Goal: Find specific page/section: Find specific page/section

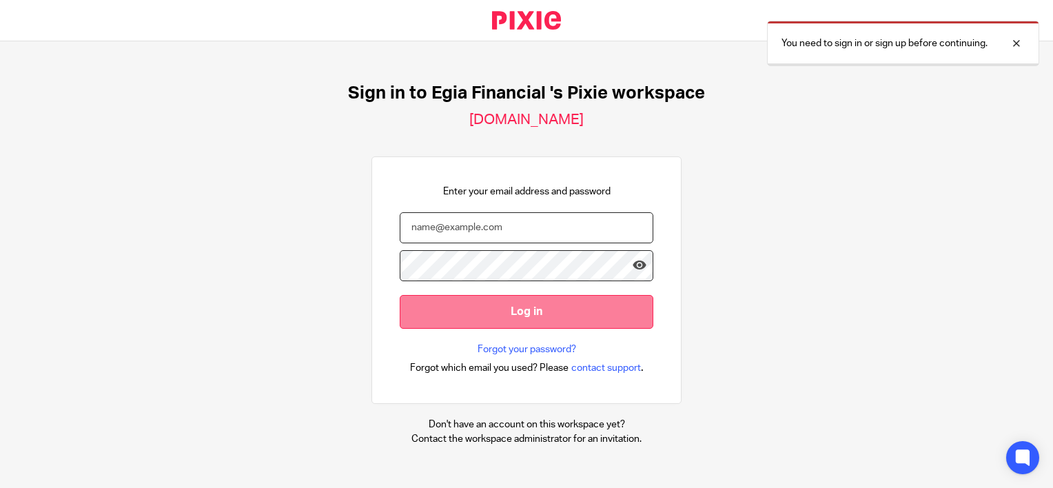
type input "[EMAIL_ADDRESS][DOMAIN_NAME]"
click at [462, 313] on input "Log in" at bounding box center [527, 312] width 254 height 34
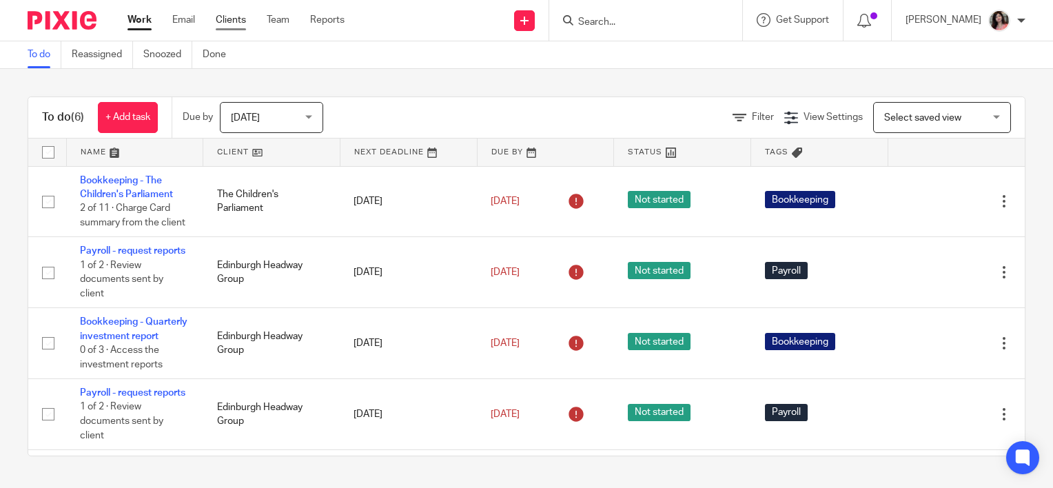
click at [237, 23] on link "Clients" at bounding box center [231, 20] width 30 height 14
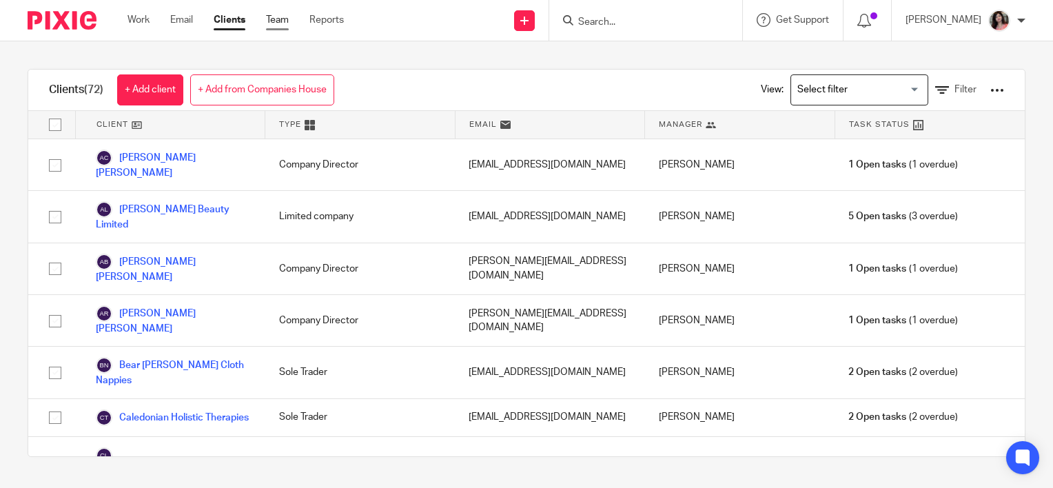
click at [277, 26] on link "Team" at bounding box center [277, 20] width 23 height 14
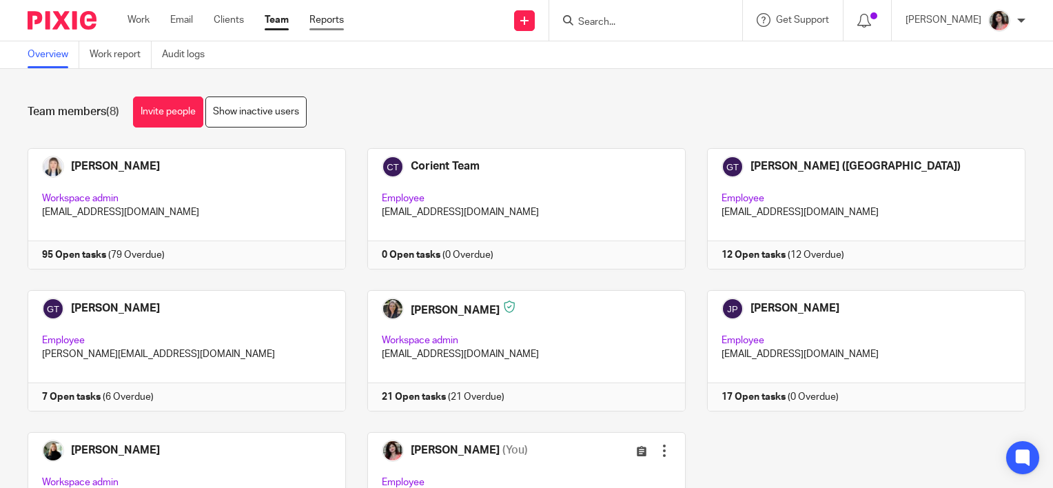
click at [334, 26] on link "Reports" at bounding box center [326, 20] width 34 height 14
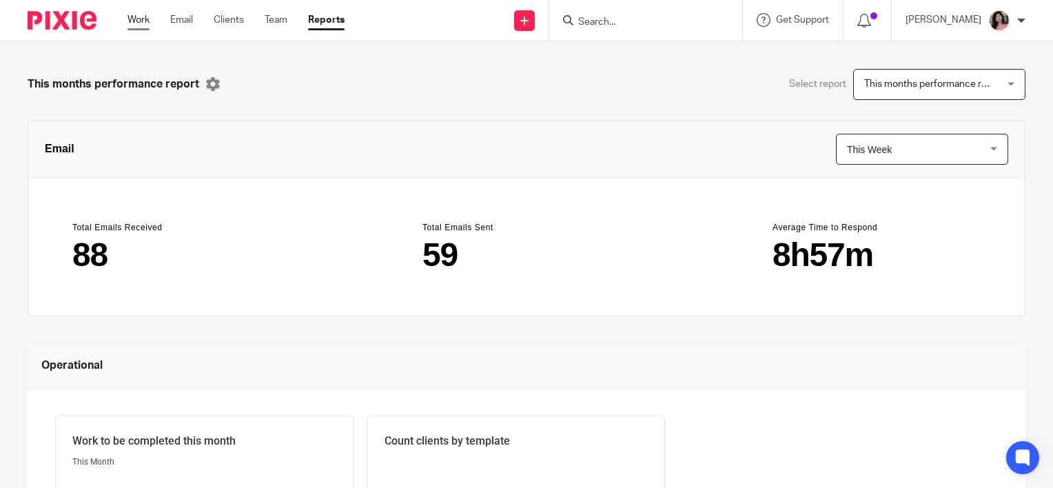
click at [143, 19] on link "Work" at bounding box center [139, 20] width 22 height 14
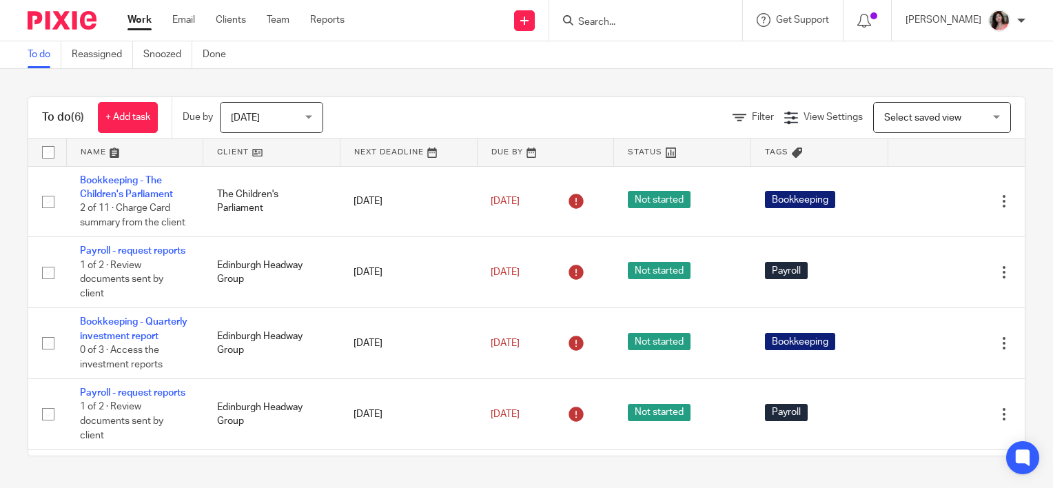
click at [254, 28] on div "Work Email Clients Team Reports Work Email Clients Team Reports Settings" at bounding box center [240, 20] width 252 height 41
click at [237, 23] on link "Clients" at bounding box center [231, 20] width 30 height 14
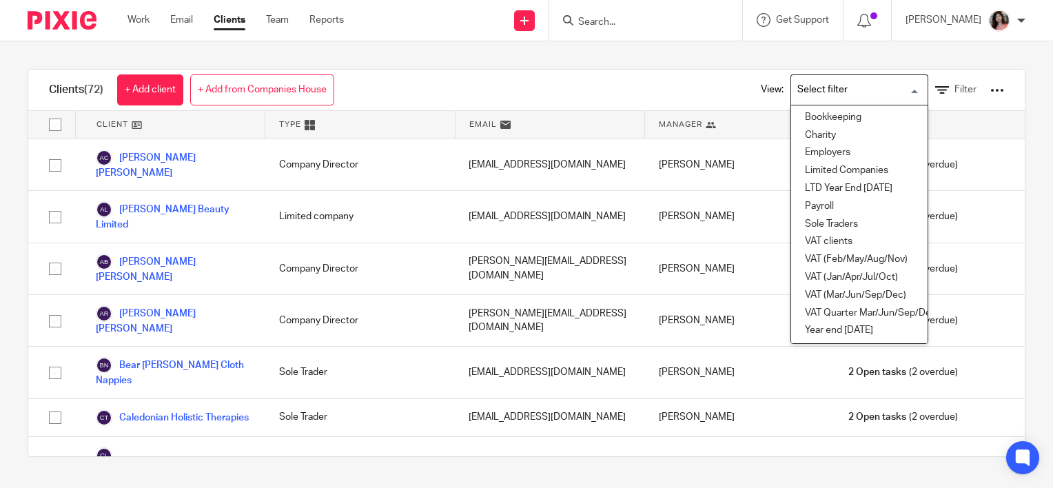
click at [811, 90] on input "Search for option" at bounding box center [857, 90] width 128 height 24
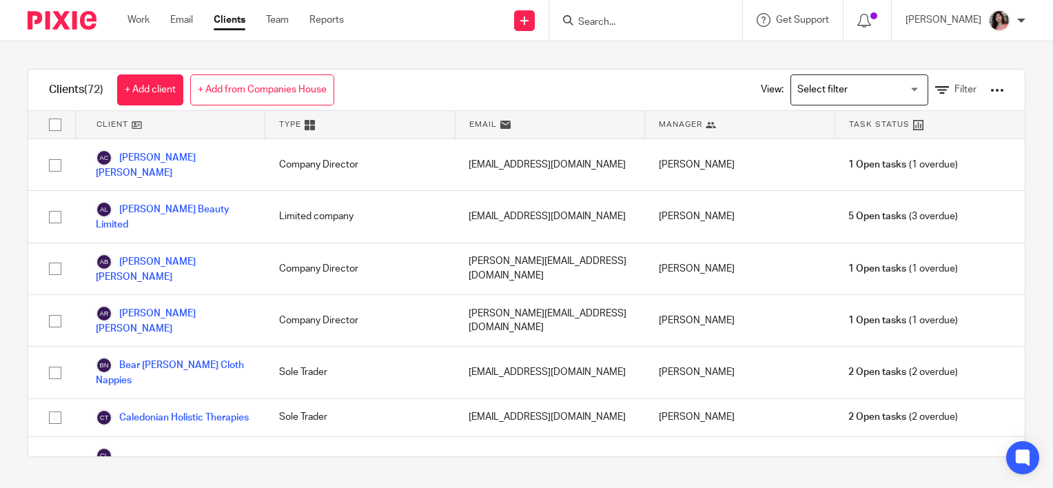
click at [607, 28] on div at bounding box center [643, 20] width 161 height 17
click at [574, 21] on icon at bounding box center [568, 20] width 10 height 10
click at [633, 21] on input "Search" at bounding box center [639, 23] width 124 height 12
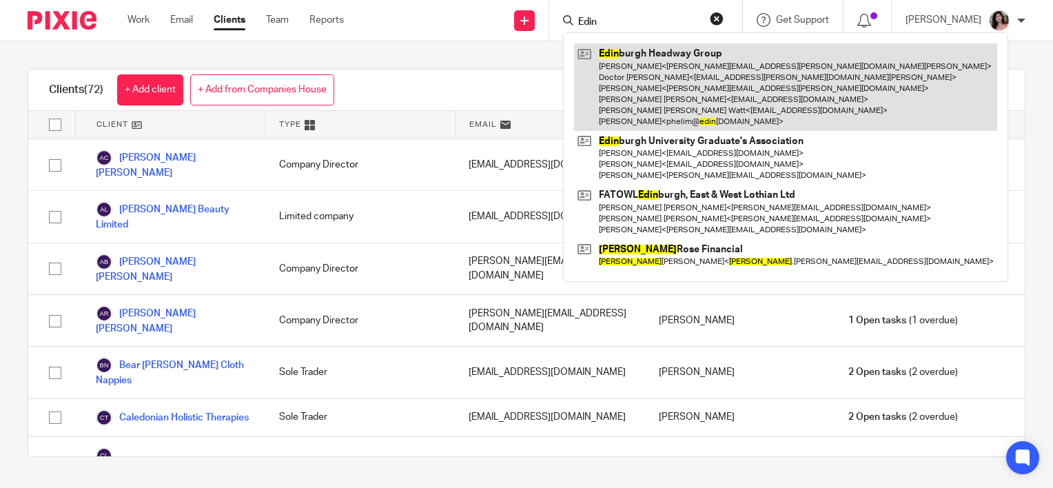
type input "Edin"
click at [690, 55] on link at bounding box center [785, 87] width 423 height 88
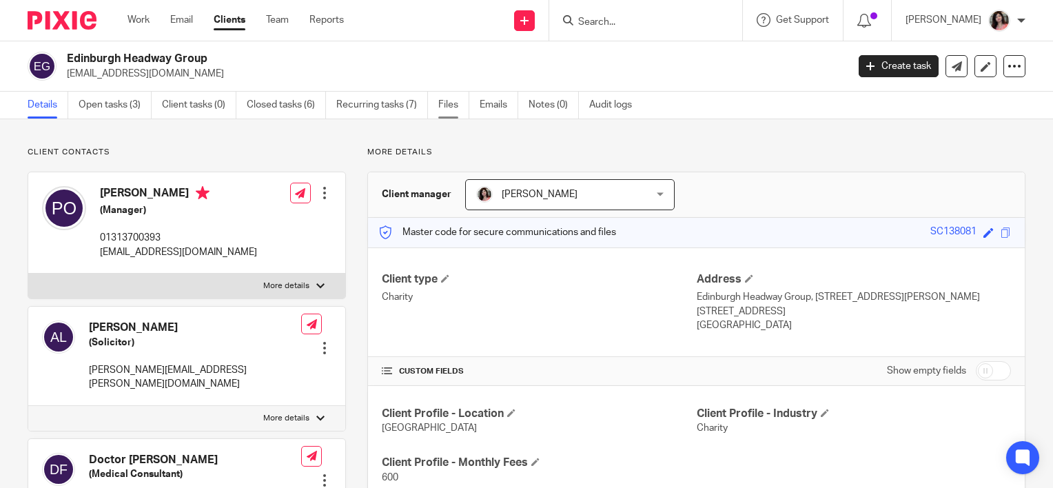
click at [448, 96] on link "Files" at bounding box center [453, 105] width 31 height 27
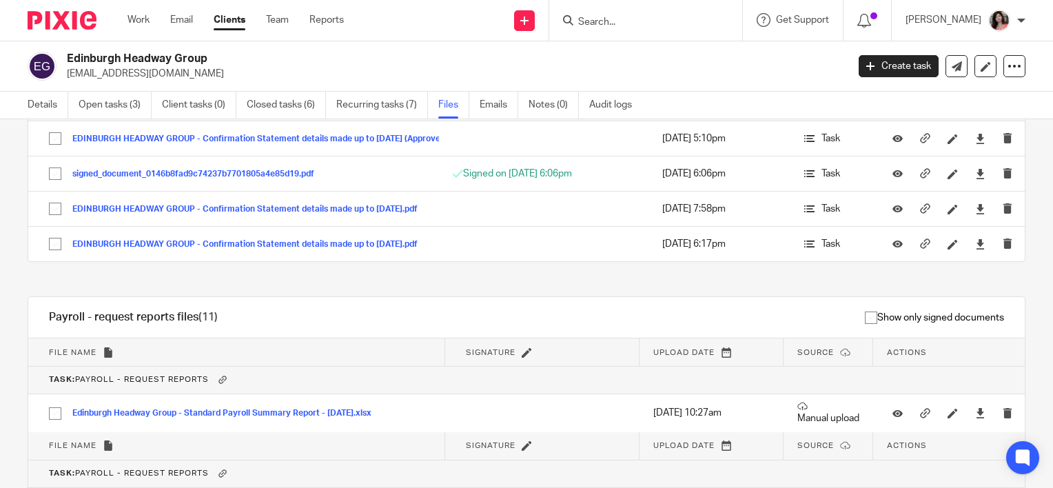
scroll to position [1714, 0]
